Goal: Entertainment & Leisure: Browse casually

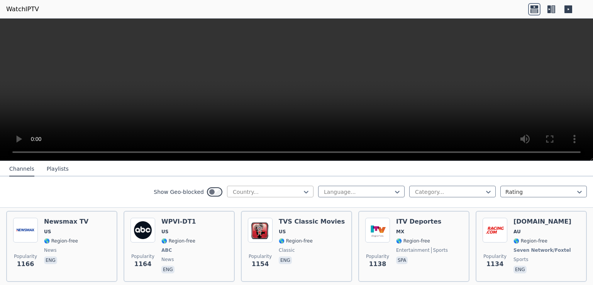
scroll to position [1004, 0]
click at [302, 190] on icon at bounding box center [306, 192] width 8 height 8
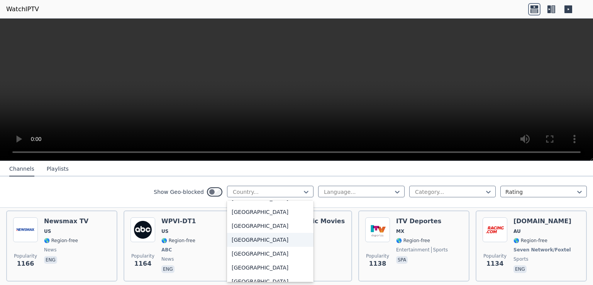
scroll to position [348, 0]
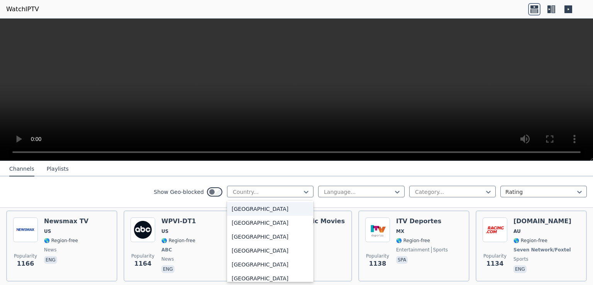
click at [242, 206] on div "[GEOGRAPHIC_DATA]" at bounding box center [270, 209] width 86 height 14
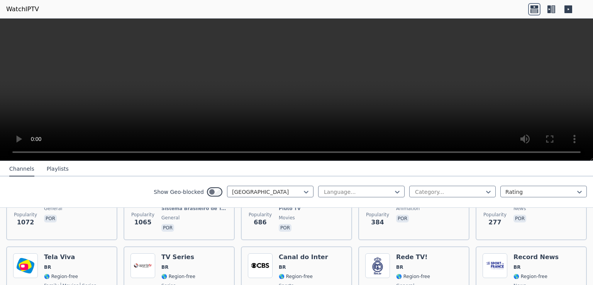
scroll to position [154, 0]
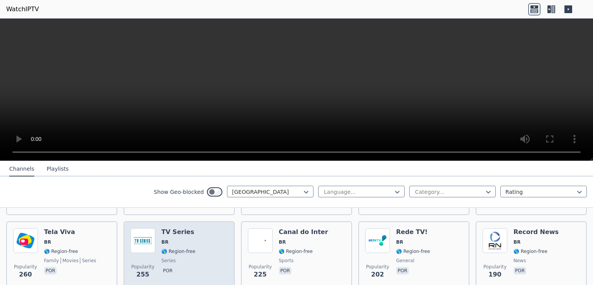
click at [176, 228] on h6 "TV Series" at bounding box center [178, 232] width 34 height 8
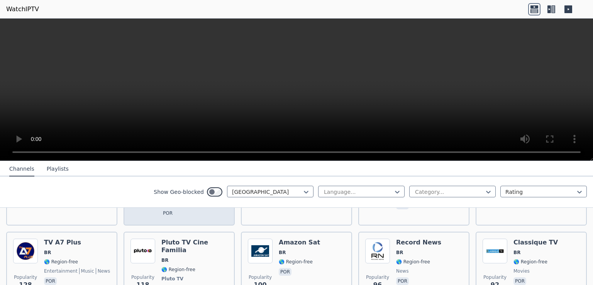
scroll to position [309, 0]
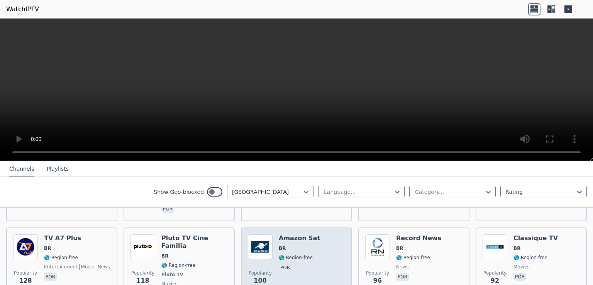
click at [298, 234] on h6 "Amazon Sat" at bounding box center [299, 238] width 41 height 8
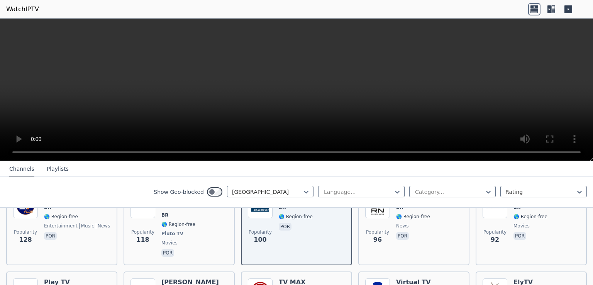
scroll to position [348, 0]
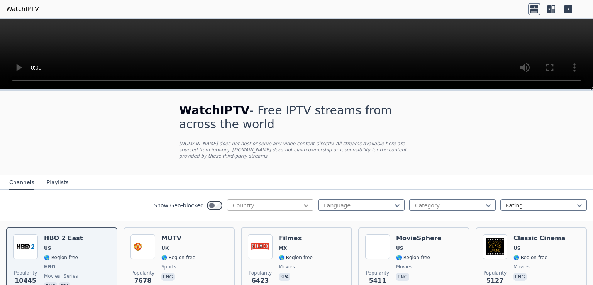
click at [303, 202] on icon at bounding box center [306, 206] width 8 height 8
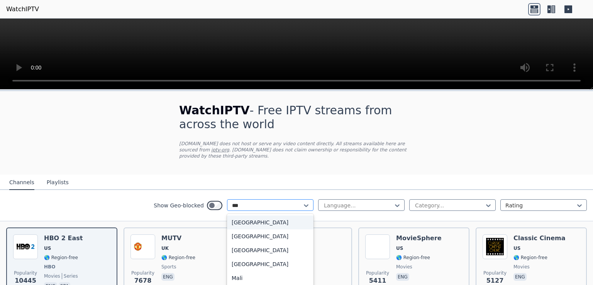
type input "****"
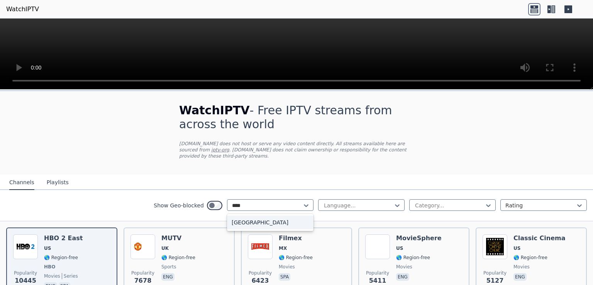
click at [249, 218] on div "[GEOGRAPHIC_DATA]" at bounding box center [270, 222] width 86 height 14
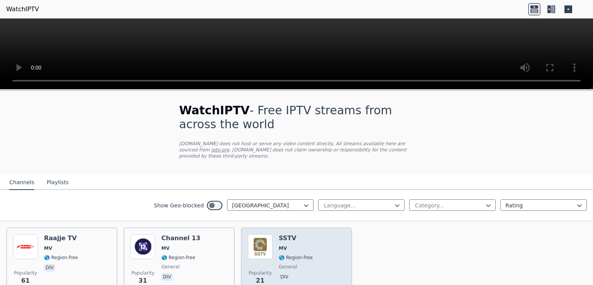
scroll to position [37, 0]
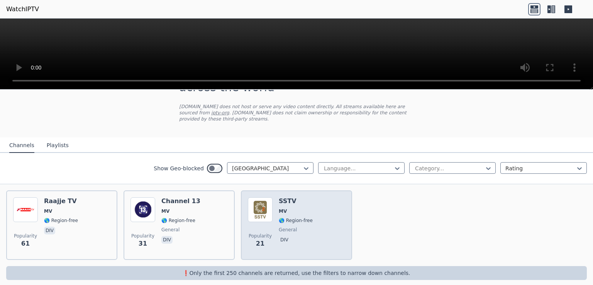
click at [298, 198] on div "SSTV MV 🌎 Region-free general div" at bounding box center [296, 225] width 34 height 56
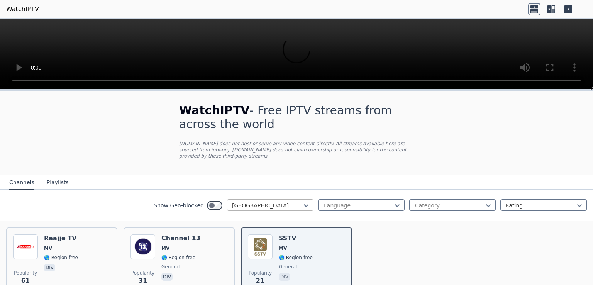
scroll to position [0, 0]
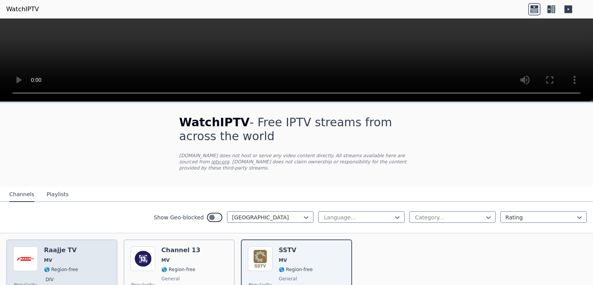
click at [50, 257] on span "MV" at bounding box center [48, 260] width 8 height 6
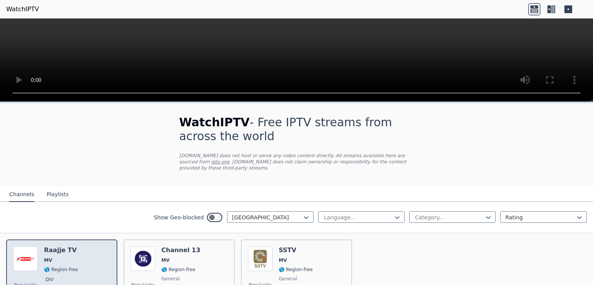
click at [64, 246] on h6 "Raajje TV" at bounding box center [61, 250] width 34 height 8
click at [56, 266] on span "🌎 Region-free" at bounding box center [61, 269] width 34 height 6
click at [26, 251] on img at bounding box center [25, 258] width 25 height 25
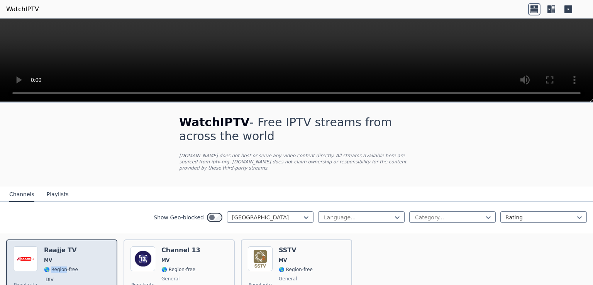
click at [26, 251] on img at bounding box center [25, 258] width 25 height 25
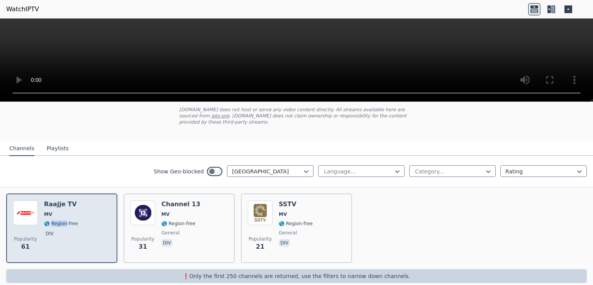
scroll to position [49, 0]
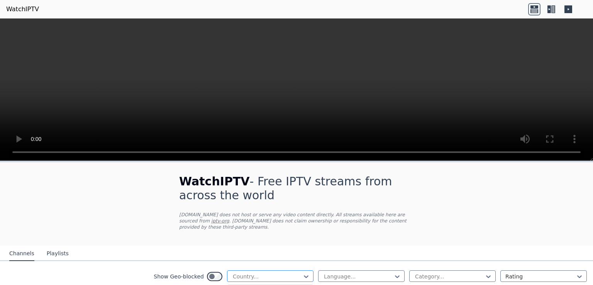
click at [251, 274] on div "Country..." at bounding box center [270, 276] width 86 height 12
click at [251, 273] on div at bounding box center [267, 277] width 70 height 8
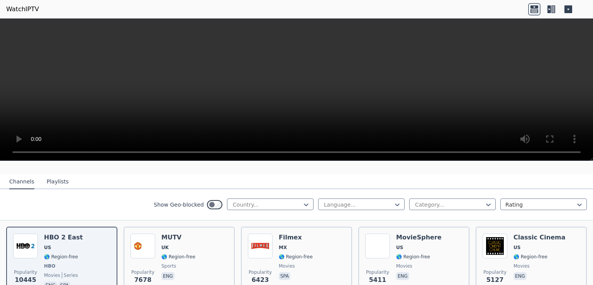
scroll to position [39, 0]
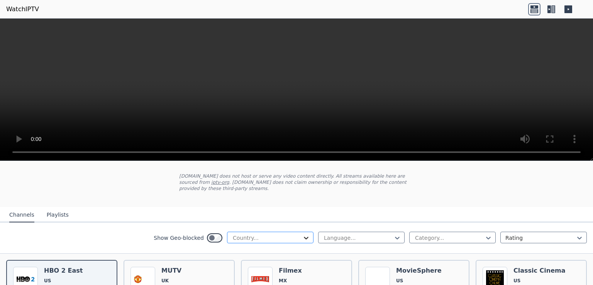
click at [304, 237] on icon at bounding box center [306, 238] width 5 height 3
click at [269, 234] on div at bounding box center [267, 238] width 70 height 8
type input "***"
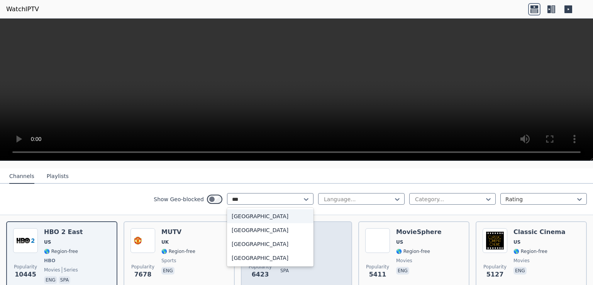
scroll to position [116, 0]
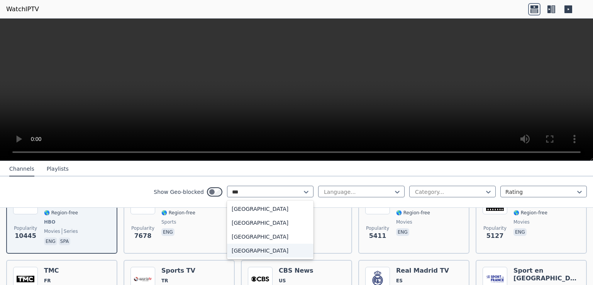
click at [263, 248] on div "[GEOGRAPHIC_DATA]" at bounding box center [270, 251] width 86 height 14
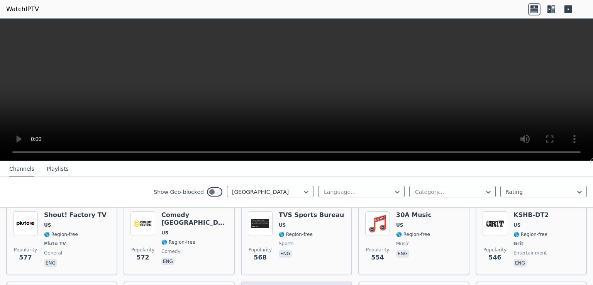
scroll to position [1120, 0]
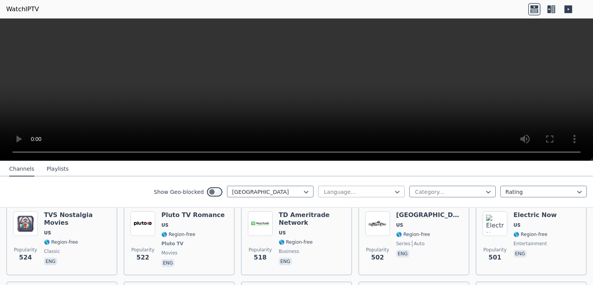
click at [328, 193] on div at bounding box center [358, 192] width 70 height 8
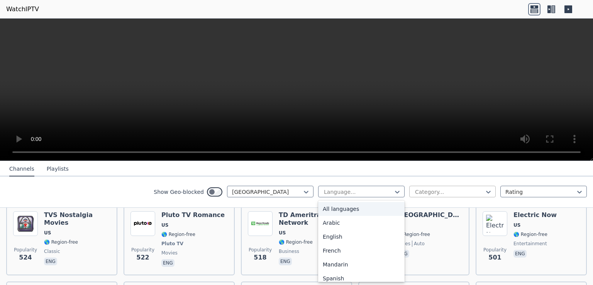
click at [437, 191] on div at bounding box center [449, 192] width 70 height 8
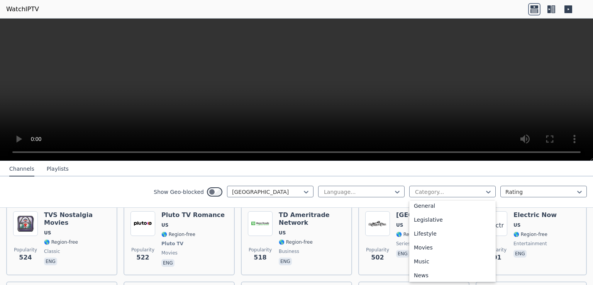
scroll to position [173, 0]
click at [414, 248] on div "Movies" at bounding box center [452, 244] width 86 height 14
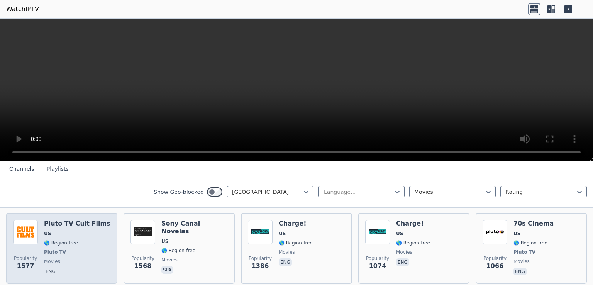
scroll to position [154, 0]
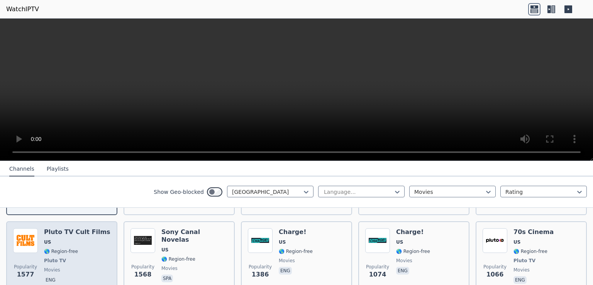
click at [51, 228] on h6 "Pluto TV Cult Films" at bounding box center [77, 232] width 66 height 8
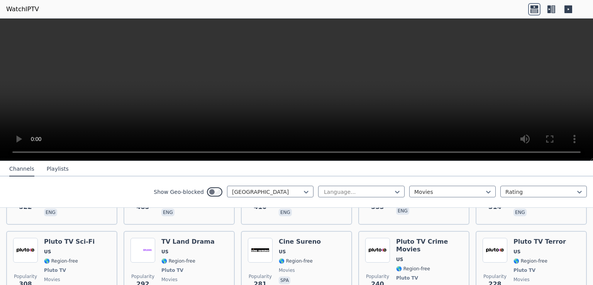
scroll to position [386, 0]
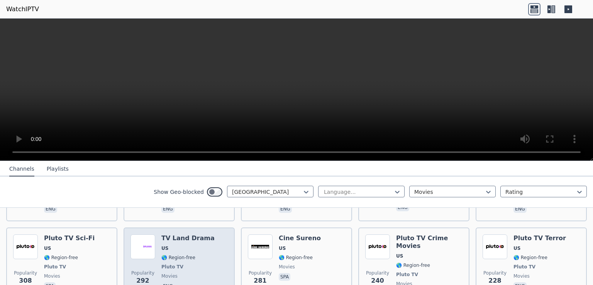
click at [183, 234] on div "TV Land Drama US 🌎 Region-free Pluto TV movies eng" at bounding box center [187, 266] width 53 height 65
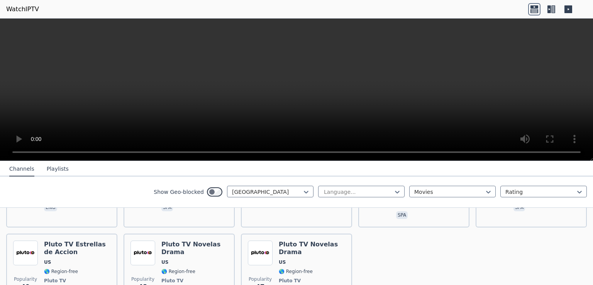
scroll to position [902, 0]
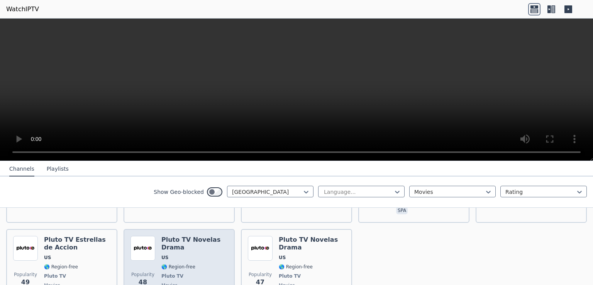
click at [183, 282] on span "movies" at bounding box center [194, 285] width 66 height 6
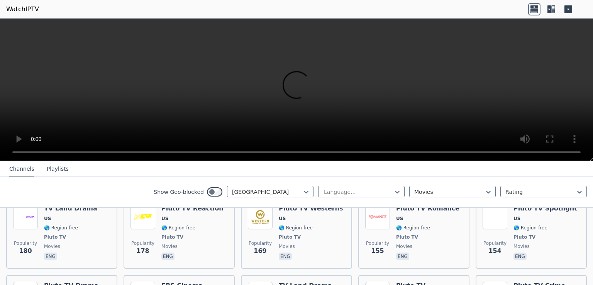
scroll to position [670, 0]
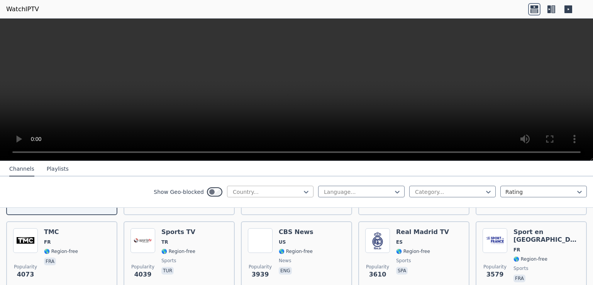
scroll to position [154, 0]
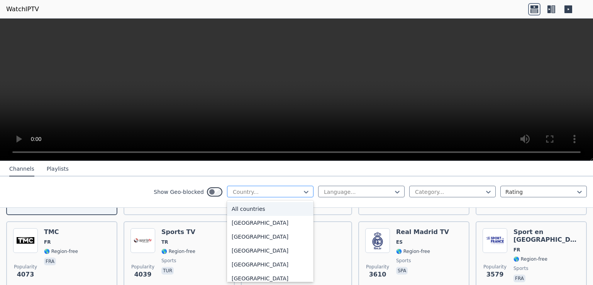
click at [270, 191] on div at bounding box center [267, 192] width 70 height 8
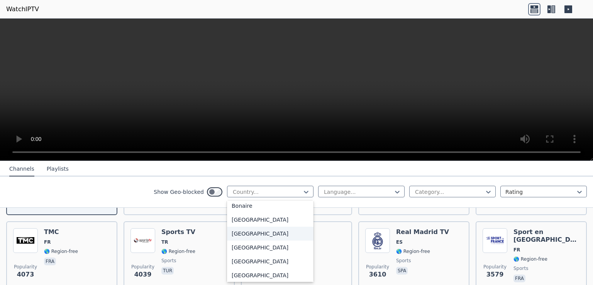
scroll to position [348, 0]
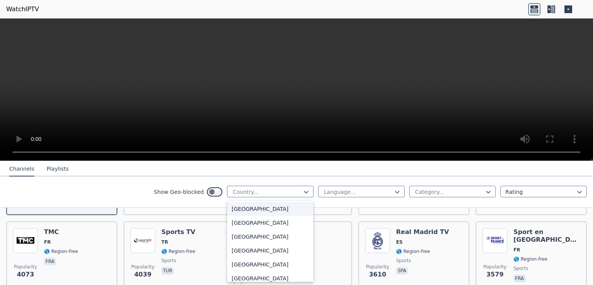
click at [242, 210] on div "[GEOGRAPHIC_DATA]" at bounding box center [270, 209] width 86 height 14
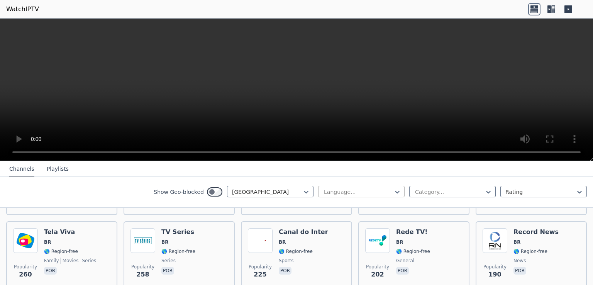
click at [357, 193] on div at bounding box center [358, 192] width 70 height 8
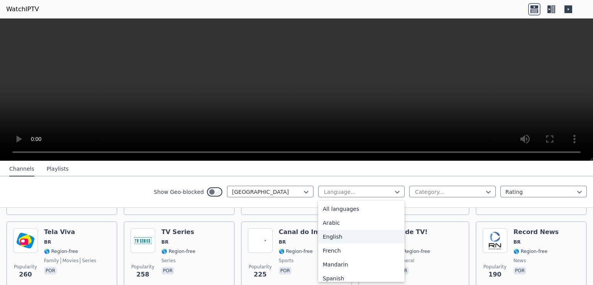
click at [326, 235] on div "English" at bounding box center [361, 237] width 86 height 14
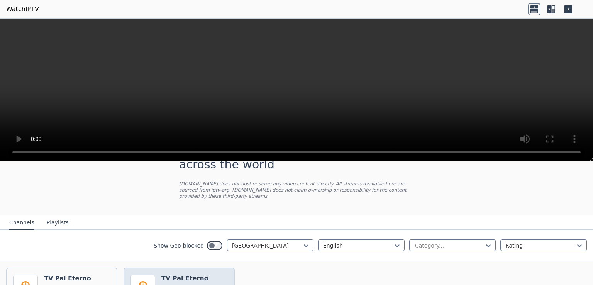
scroll to position [70, 0]
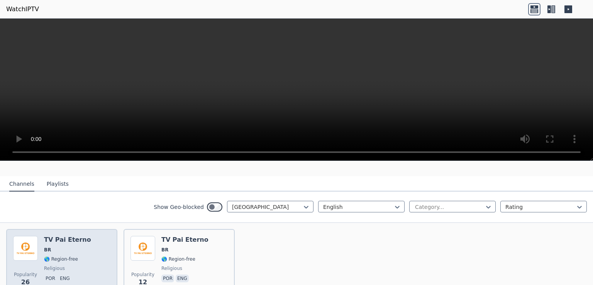
click at [73, 236] on h6 "TV Pai Eterno" at bounding box center [67, 240] width 47 height 8
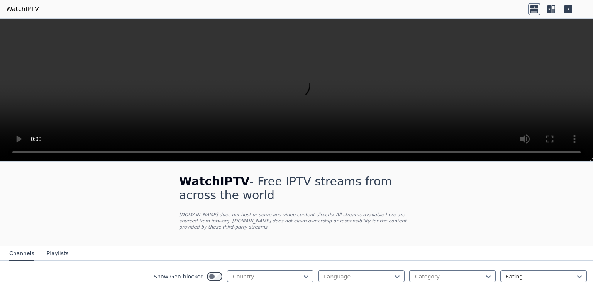
scroll to position [77, 0]
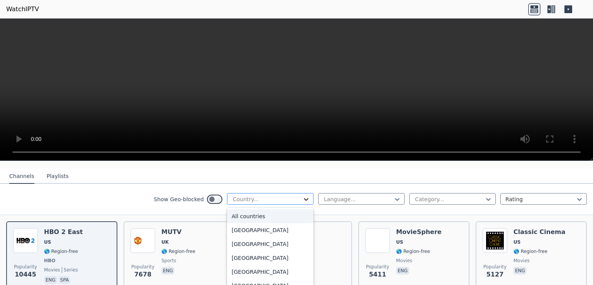
click at [304, 198] on icon at bounding box center [306, 199] width 5 height 3
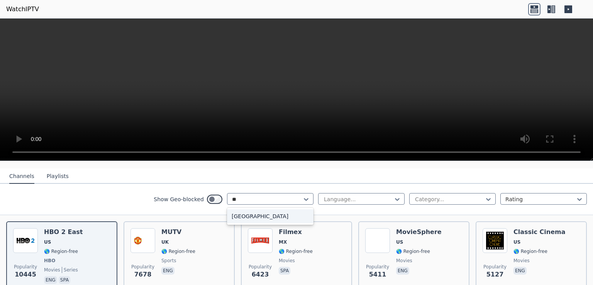
scroll to position [0, 0]
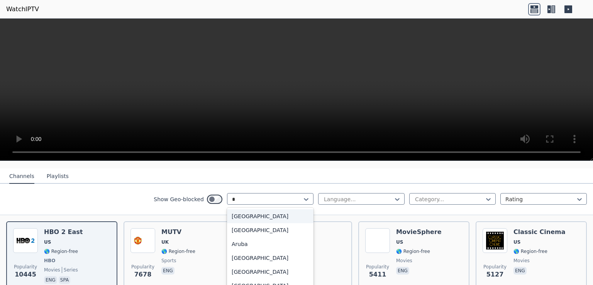
type input "**"
click at [260, 209] on div "[GEOGRAPHIC_DATA]" at bounding box center [270, 216] width 86 height 14
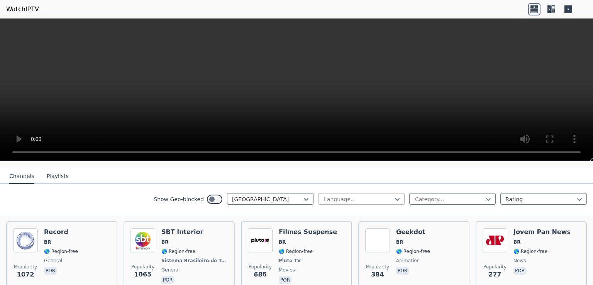
click at [358, 195] on div at bounding box center [358, 199] width 70 height 8
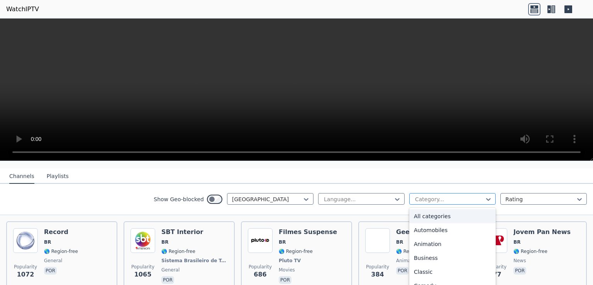
click at [418, 195] on div at bounding box center [449, 199] width 70 height 8
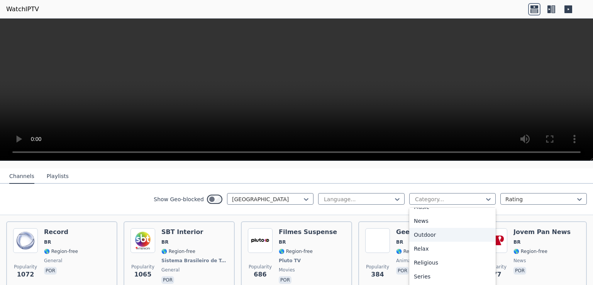
scroll to position [193, 0]
click at [426, 225] on div "Movies" at bounding box center [452, 232] width 86 height 14
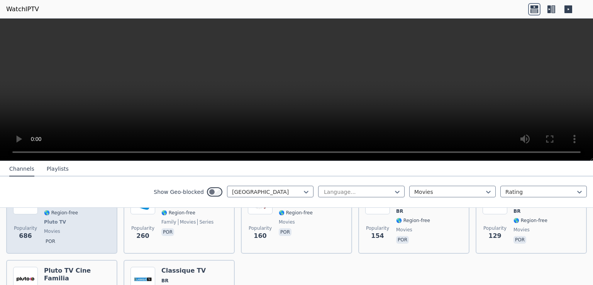
scroll to position [77, 0]
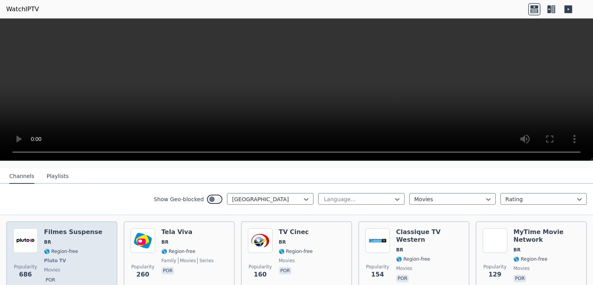
click at [68, 228] on h6 "Filmes Suspense" at bounding box center [73, 232] width 58 height 8
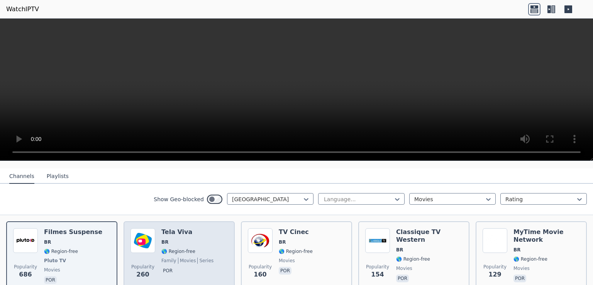
click at [187, 239] on div "Tela Viva BR 🌎 Region-free family movies series por" at bounding box center [187, 256] width 52 height 57
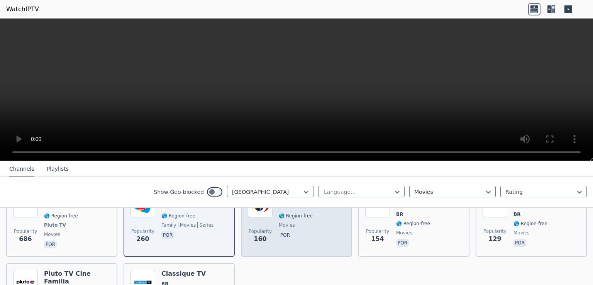
scroll to position [187, 0]
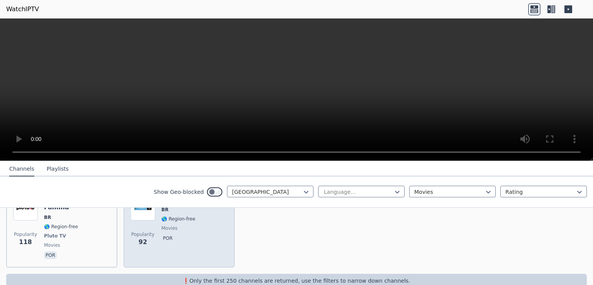
click at [186, 234] on span "por" at bounding box center [183, 238] width 44 height 9
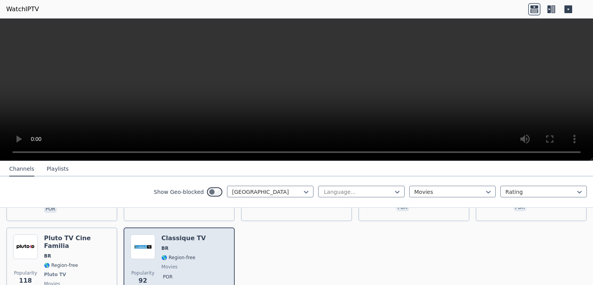
click at [166, 234] on h6 "Classique TV" at bounding box center [183, 238] width 44 height 8
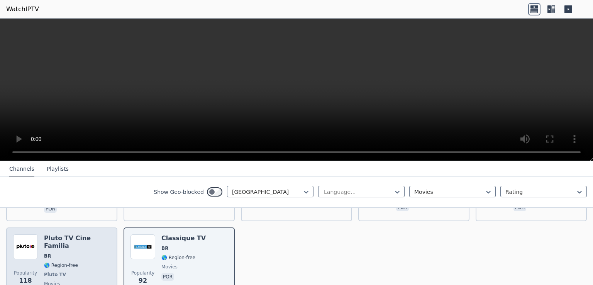
click at [94, 234] on h6 "Pluto TV Cine Familia" at bounding box center [77, 241] width 66 height 15
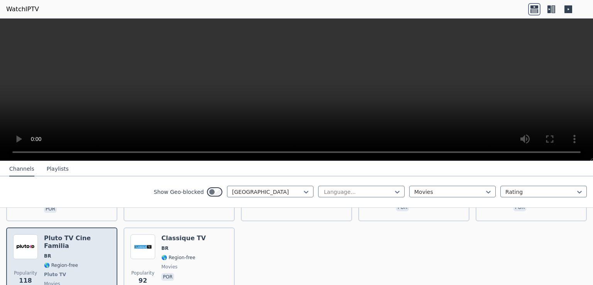
click at [94, 234] on h6 "Pluto TV Cine Familia" at bounding box center [77, 241] width 66 height 15
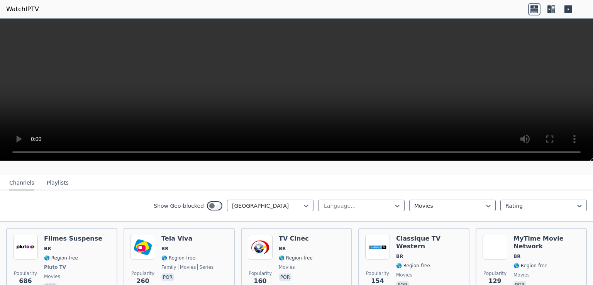
scroll to position [71, 0]
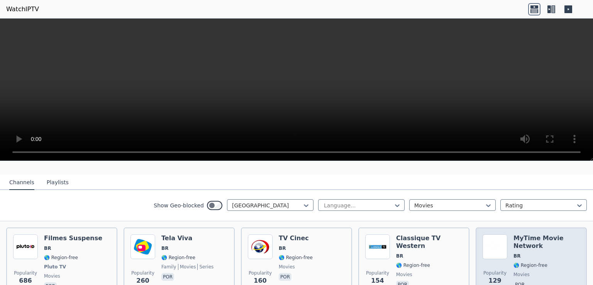
click at [514, 239] on h6 "MyTime Movie Network" at bounding box center [547, 241] width 66 height 15
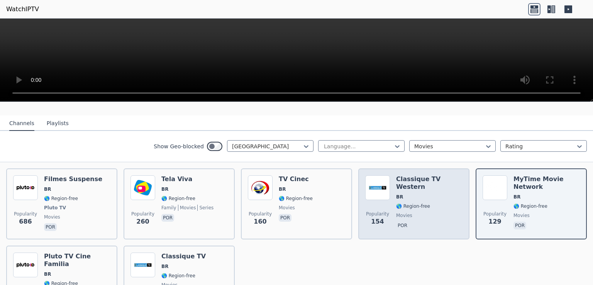
click at [407, 203] on span "🌎 Region-free" at bounding box center [413, 206] width 34 height 6
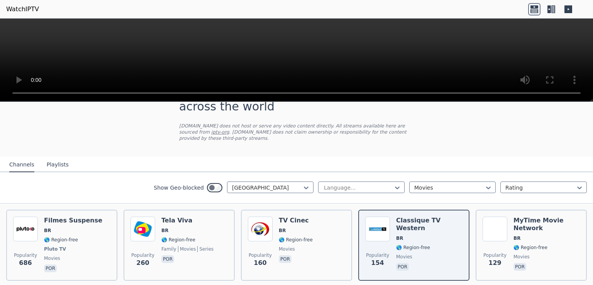
scroll to position [77, 0]
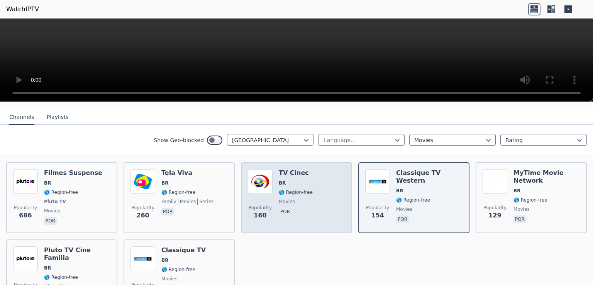
click at [258, 188] on div "Popularity 160" at bounding box center [260, 197] width 25 height 57
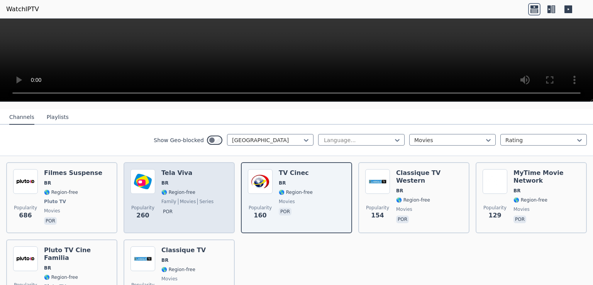
click at [192, 189] on span "🌎 Region-free" at bounding box center [187, 192] width 52 height 6
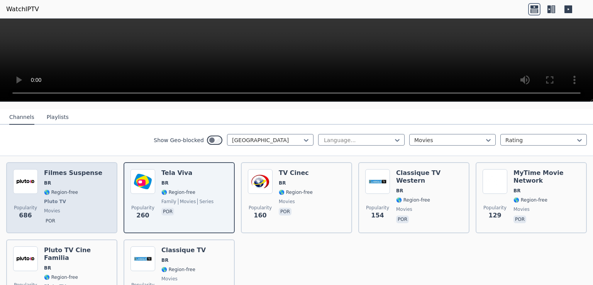
click at [83, 198] on span "Pluto TV" at bounding box center [73, 201] width 58 height 6
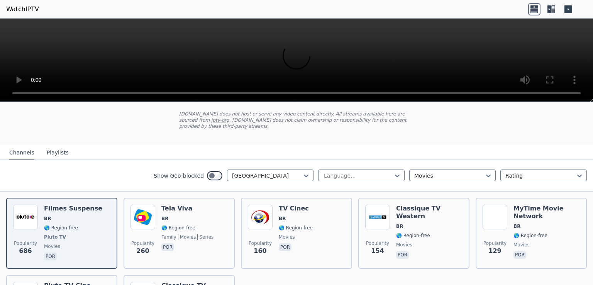
scroll to position [0, 0]
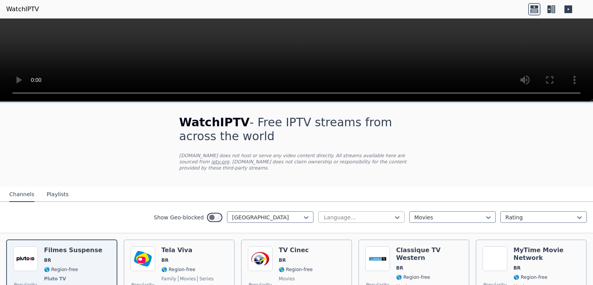
click at [376, 214] on div at bounding box center [358, 218] width 70 height 8
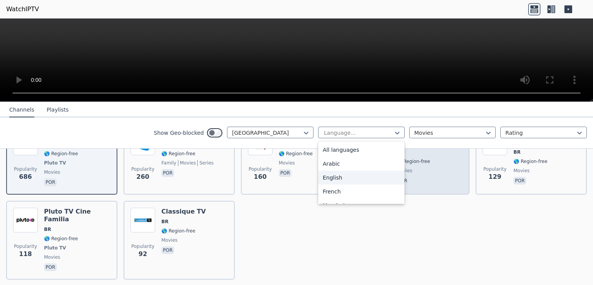
scroll to position [39, 0]
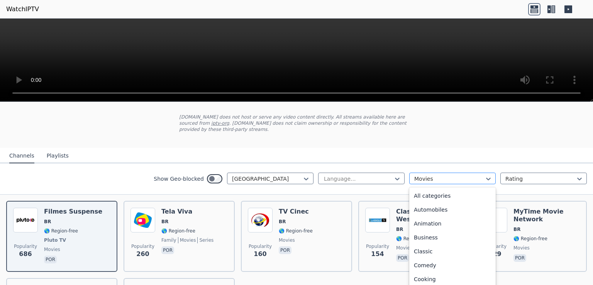
click at [434, 175] on div at bounding box center [449, 179] width 70 height 8
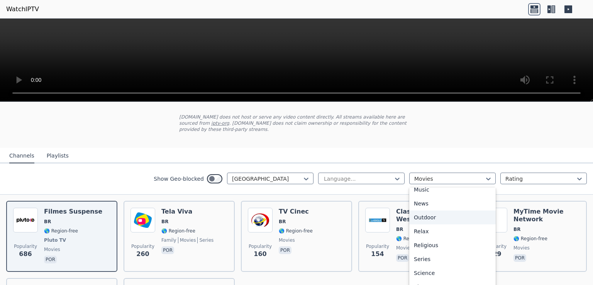
click at [437, 213] on div "Outdoor" at bounding box center [452, 217] width 86 height 14
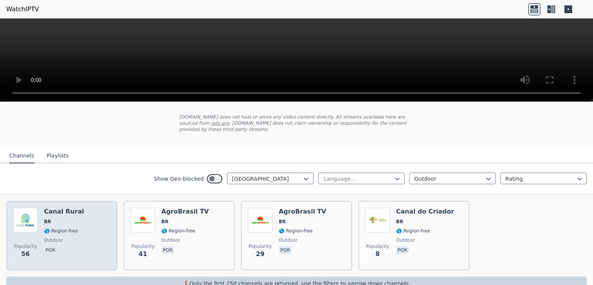
click at [60, 208] on h6 "Canal Rural" at bounding box center [64, 212] width 40 height 8
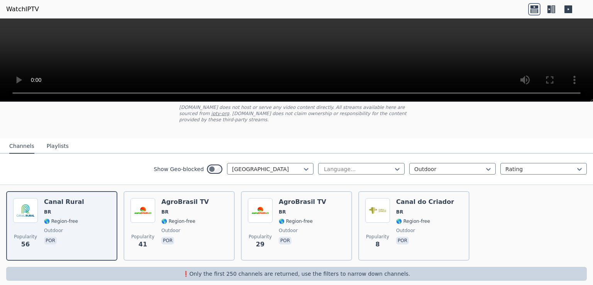
scroll to position [49, 0]
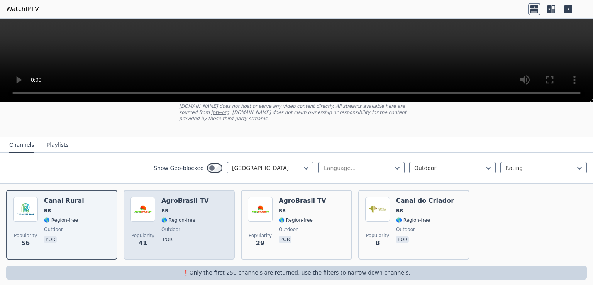
click at [192, 197] on h6 "AgroBrasil TV" at bounding box center [184, 201] width 47 height 8
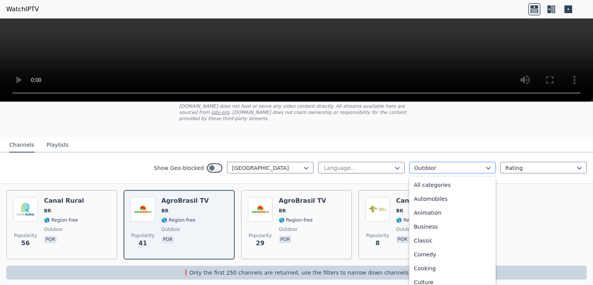
click at [435, 164] on div at bounding box center [449, 168] width 70 height 8
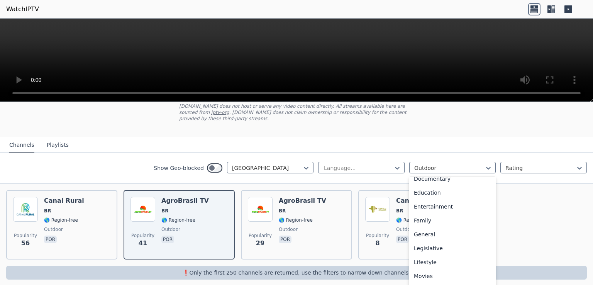
scroll to position [112, 0]
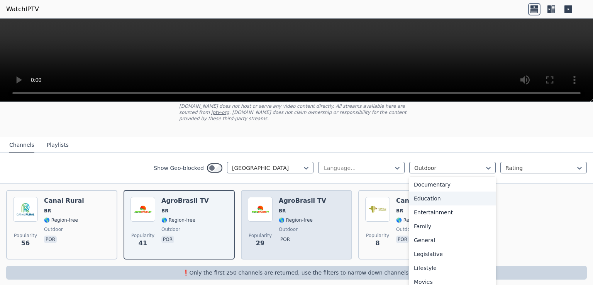
click at [287, 208] on span "BR" at bounding box center [302, 211] width 47 height 6
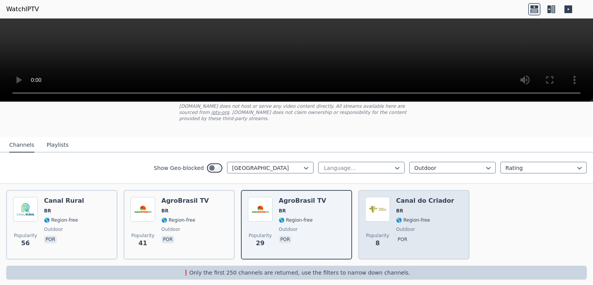
click at [416, 197] on h6 "Canal do Criador" at bounding box center [425, 201] width 58 height 8
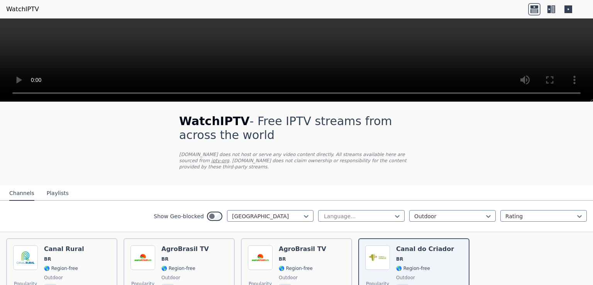
scroll to position [0, 0]
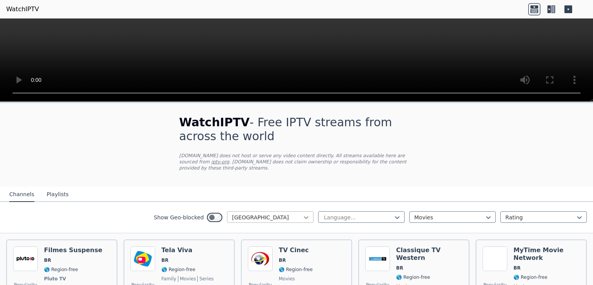
click at [302, 214] on icon at bounding box center [306, 218] width 8 height 8
type input "*"
type input "****"
click at [302, 214] on icon at bounding box center [306, 218] width 8 height 8
click at [295, 214] on div at bounding box center [267, 218] width 70 height 8
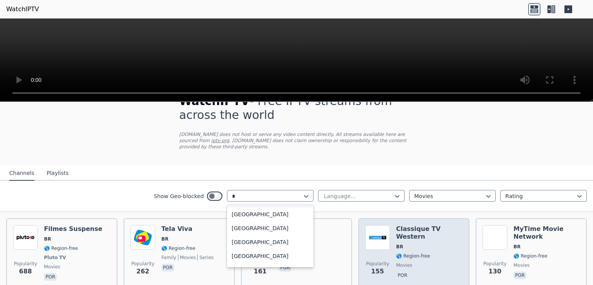
scroll to position [39, 0]
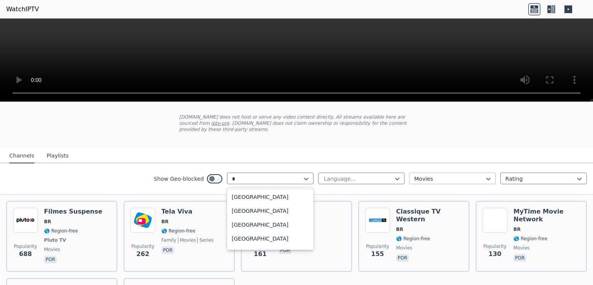
type input "*"
click at [421, 175] on div at bounding box center [449, 179] width 70 height 8
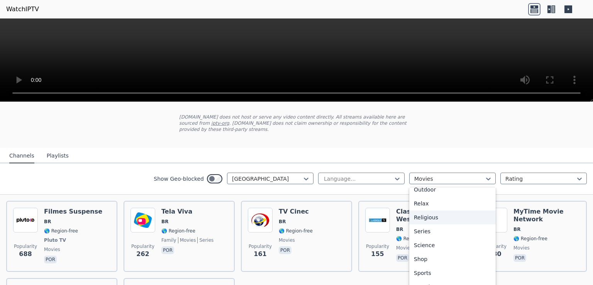
scroll to position [277, 0]
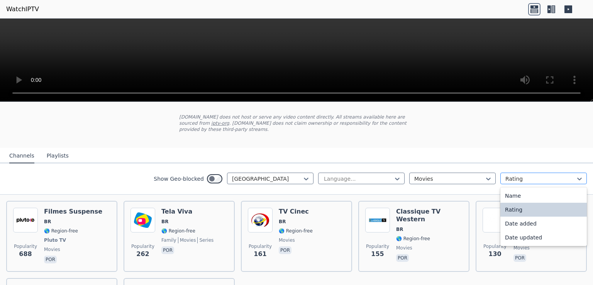
click at [506, 175] on div at bounding box center [540, 179] width 70 height 8
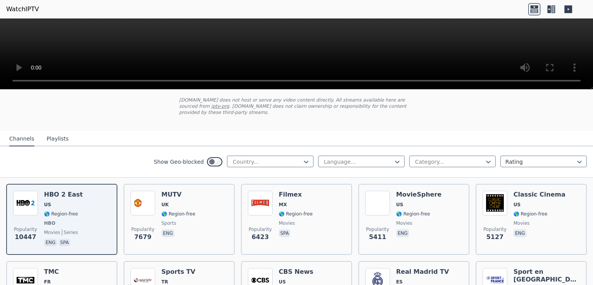
scroll to position [39, 0]
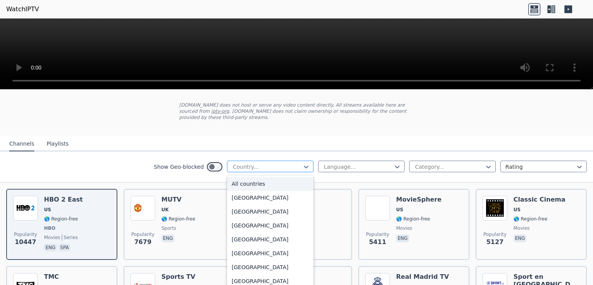
click at [244, 163] on div at bounding box center [267, 167] width 70 height 8
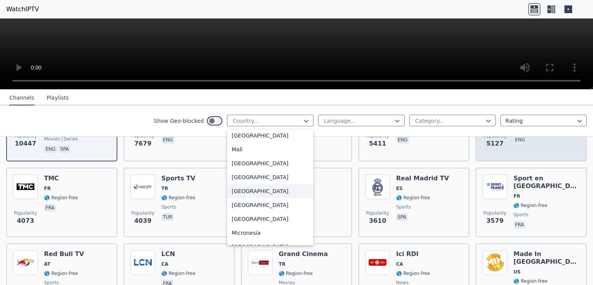
scroll to position [193, 0]
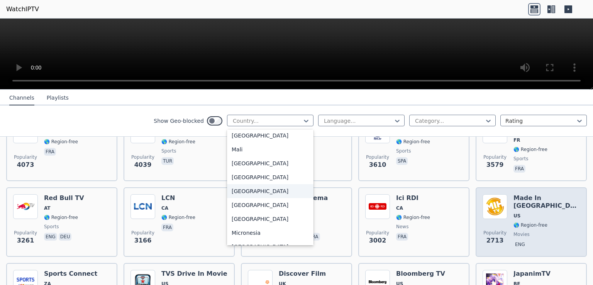
click at [531, 213] on span "US" at bounding box center [547, 216] width 66 height 6
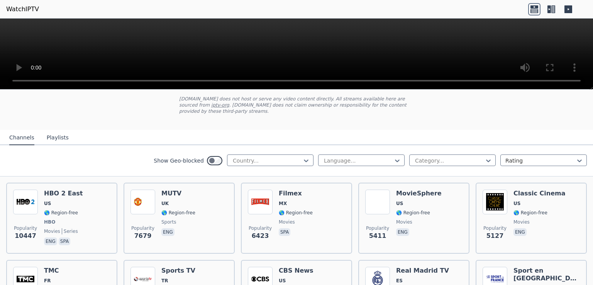
scroll to position [0, 0]
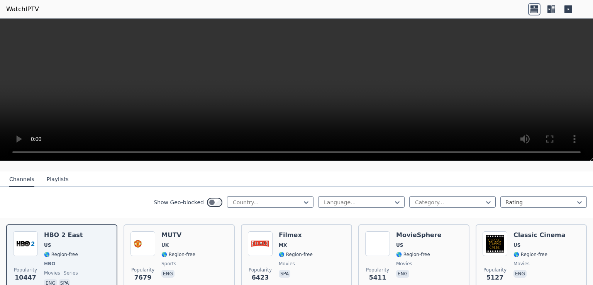
scroll to position [116, 0]
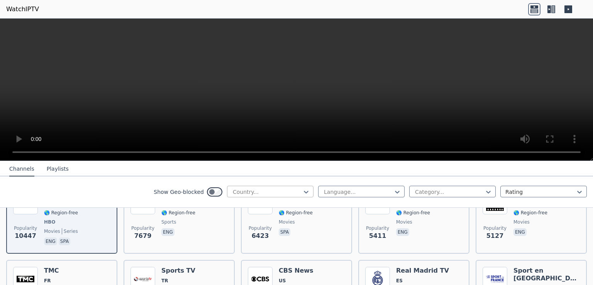
click at [257, 193] on div at bounding box center [267, 192] width 70 height 8
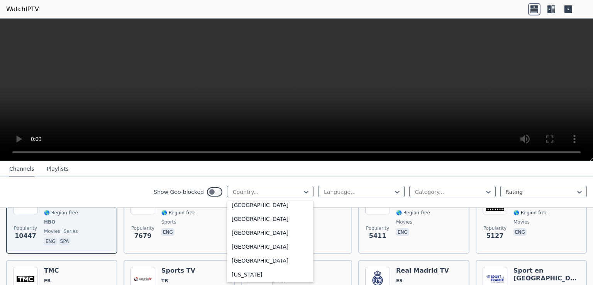
scroll to position [2042, 0]
click at [238, 221] on div "[GEOGRAPHIC_DATA]" at bounding box center [270, 219] width 86 height 14
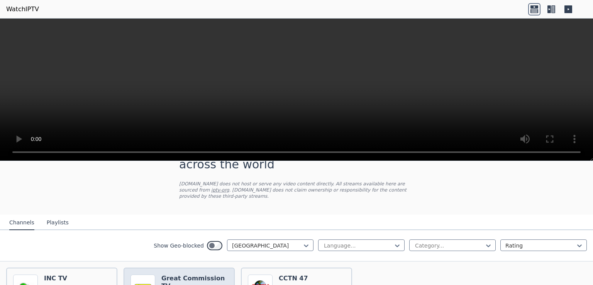
scroll to position [70, 0]
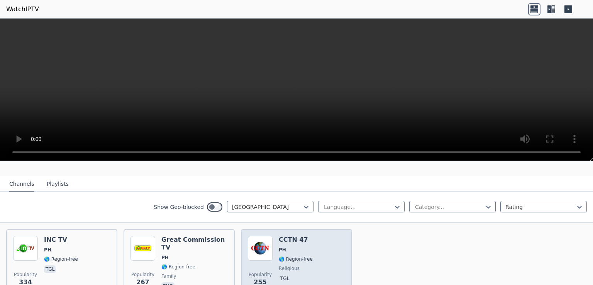
click at [283, 236] on h6 "CCTN 47" at bounding box center [296, 240] width 34 height 8
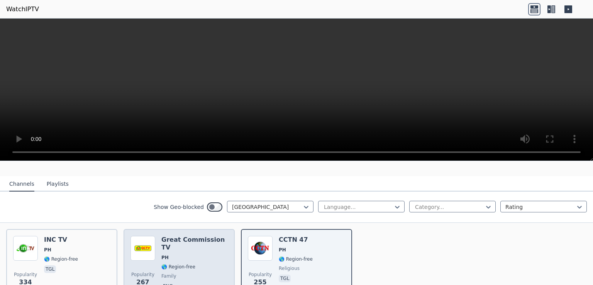
click at [163, 254] on span "PH" at bounding box center [164, 257] width 7 height 6
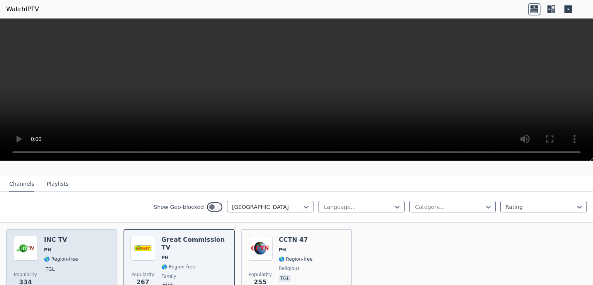
click at [48, 236] on h6 "INC TV" at bounding box center [61, 240] width 34 height 8
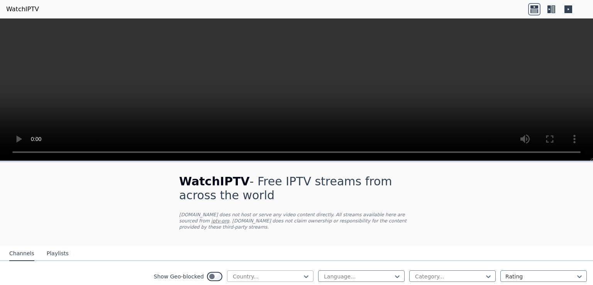
click at [259, 273] on div at bounding box center [267, 277] width 70 height 8
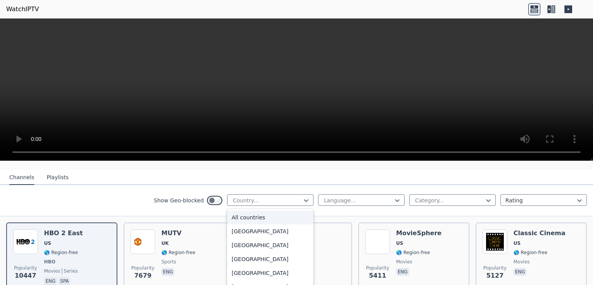
scroll to position [77, 0]
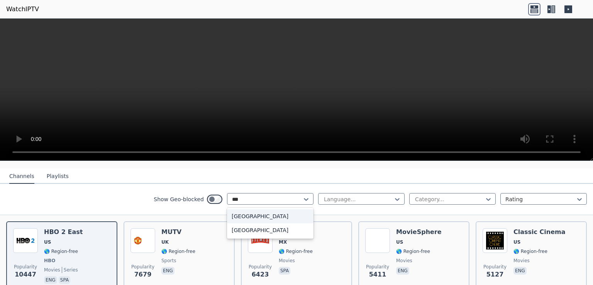
type input "****"
click at [275, 209] on div "[GEOGRAPHIC_DATA]" at bounding box center [270, 216] width 86 height 14
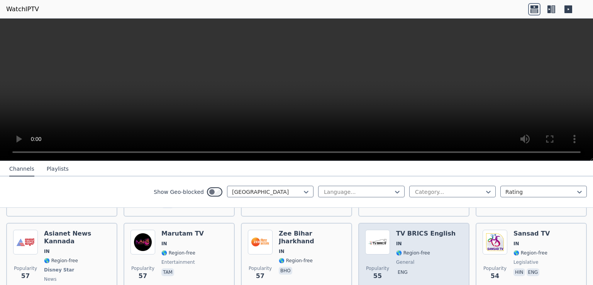
scroll to position [888, 0]
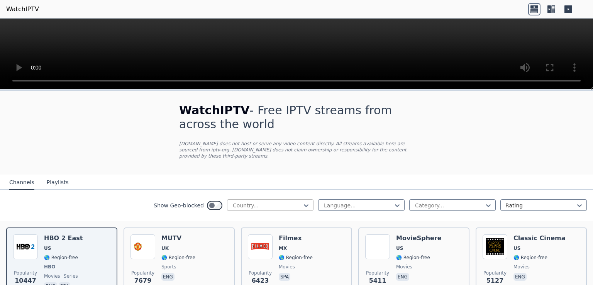
click at [251, 202] on div at bounding box center [267, 206] width 70 height 8
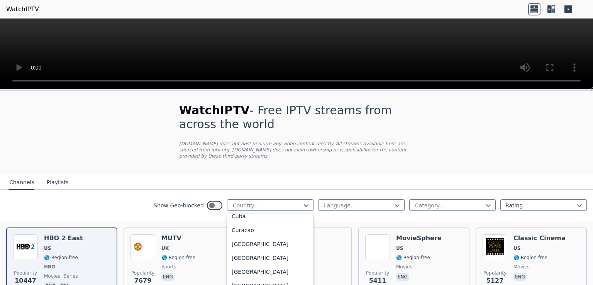
scroll to position [584, 0]
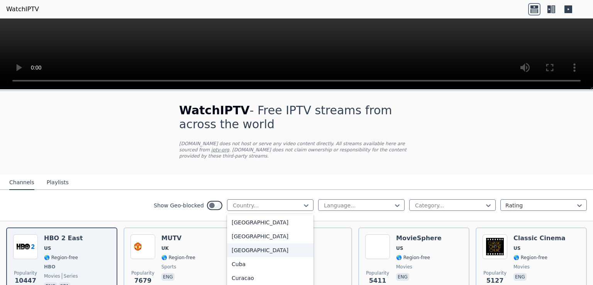
click at [263, 243] on div "[GEOGRAPHIC_DATA]" at bounding box center [270, 250] width 86 height 14
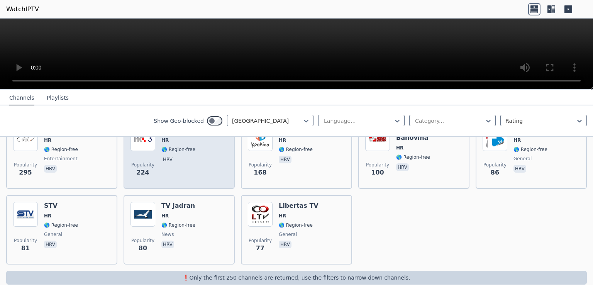
scroll to position [112, 0]
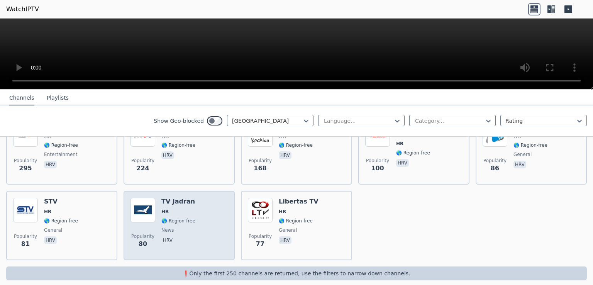
click at [202, 198] on div "Popularity 80 TV Jadran HR 🌎 Region-free news hrv" at bounding box center [179, 226] width 97 height 56
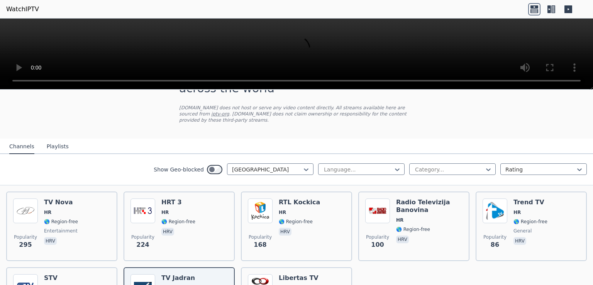
scroll to position [35, 0]
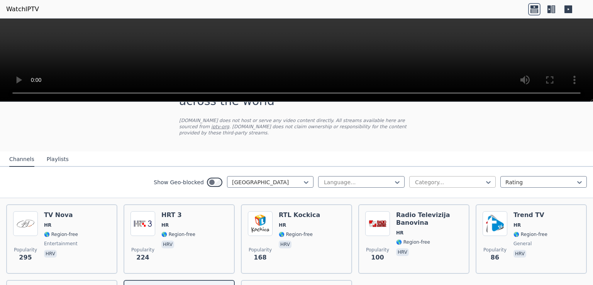
click at [423, 178] on div at bounding box center [449, 182] width 70 height 8
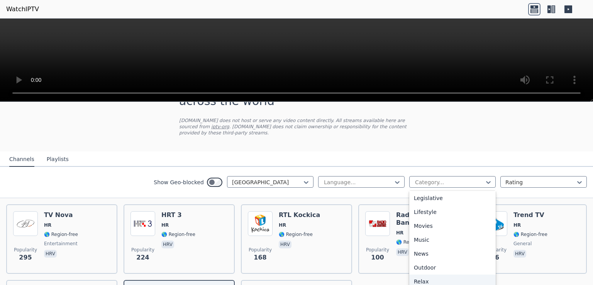
scroll to position [178, 0]
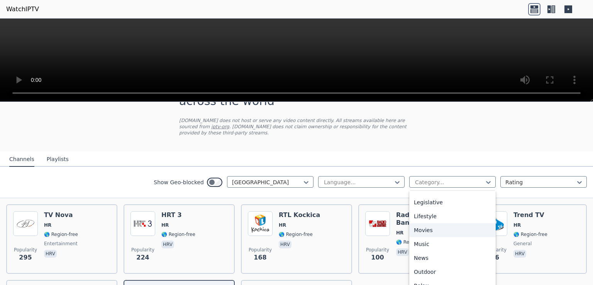
click at [427, 223] on div "Movies" at bounding box center [452, 230] width 86 height 14
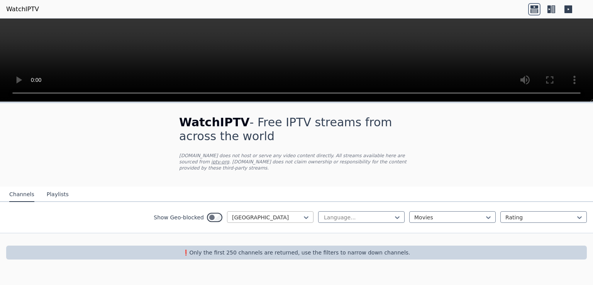
click at [259, 214] on div at bounding box center [267, 218] width 70 height 8
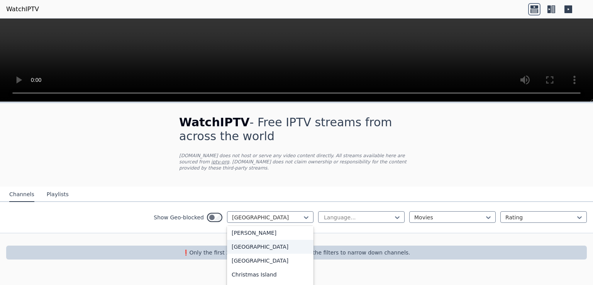
click at [247, 241] on div "Chile" at bounding box center [270, 247] width 86 height 14
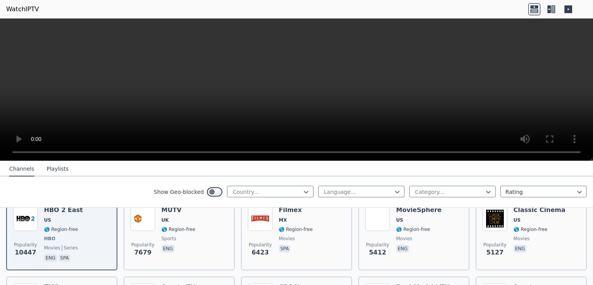
scroll to position [154, 0]
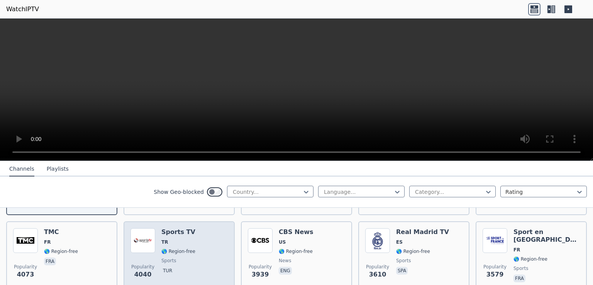
click at [187, 239] on span "TR" at bounding box center [178, 242] width 34 height 6
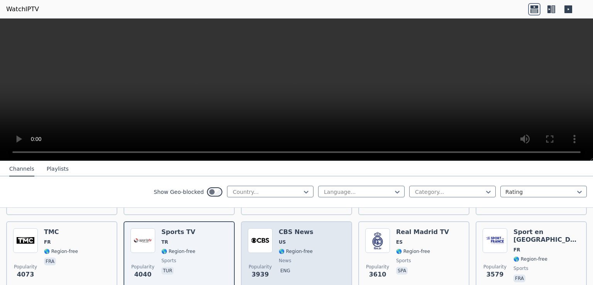
click at [301, 231] on div "CBS News US 🌎 Region-free news eng" at bounding box center [296, 256] width 35 height 56
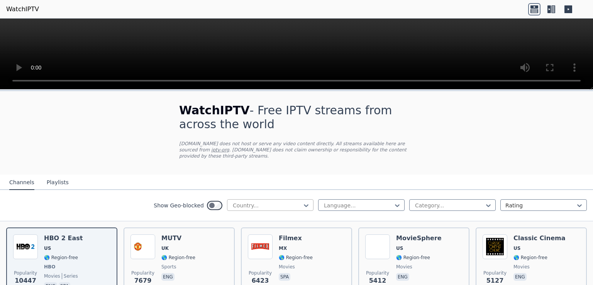
click at [256, 202] on div at bounding box center [267, 206] width 70 height 8
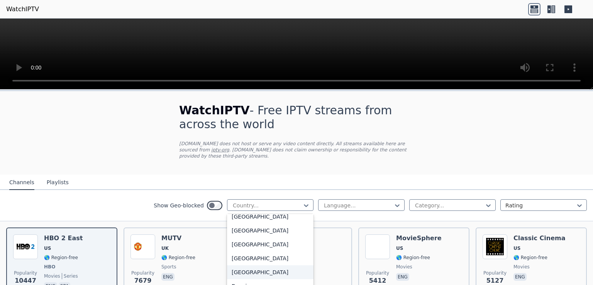
scroll to position [232, 0]
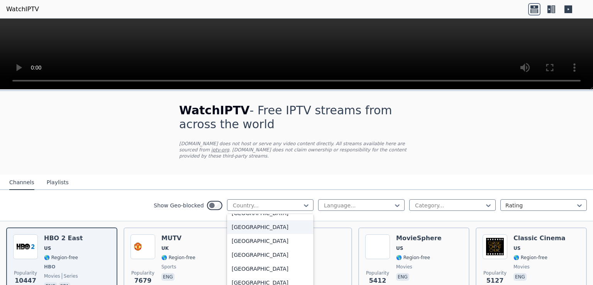
click at [240, 222] on div "[GEOGRAPHIC_DATA]" at bounding box center [270, 227] width 86 height 14
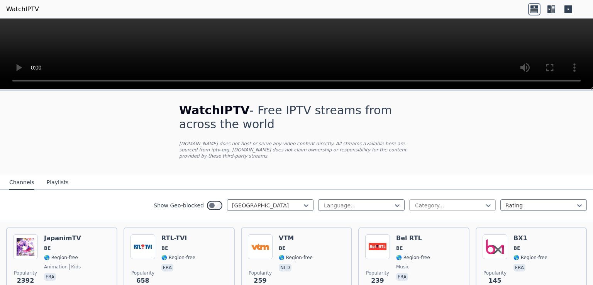
click at [429, 202] on div at bounding box center [449, 206] width 70 height 8
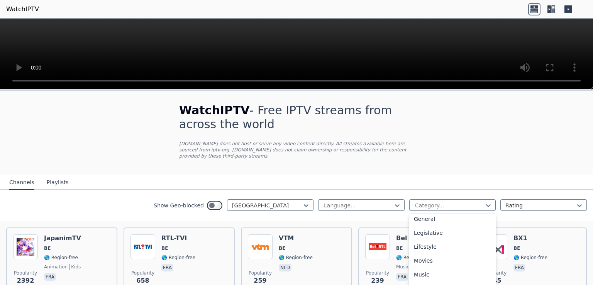
scroll to position [193, 0]
click at [426, 233] on div "Movies" at bounding box center [452, 238] width 86 height 14
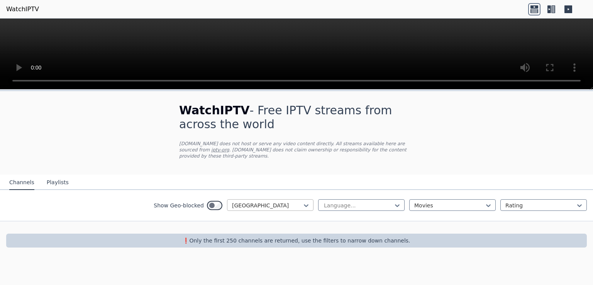
click at [259, 202] on div at bounding box center [267, 206] width 70 height 8
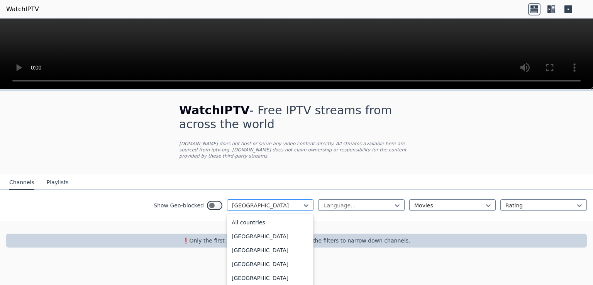
scroll to position [141, 0]
click at [254, 214] on div "[GEOGRAPHIC_DATA]" at bounding box center [270, 221] width 86 height 14
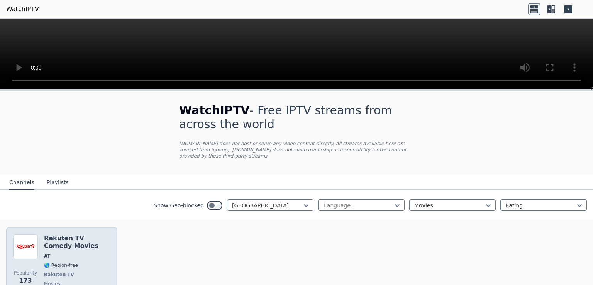
click at [69, 237] on h6 "Rakuten TV Comedy Movies" at bounding box center [77, 241] width 66 height 15
